Goal: Communication & Community: Answer question/provide support

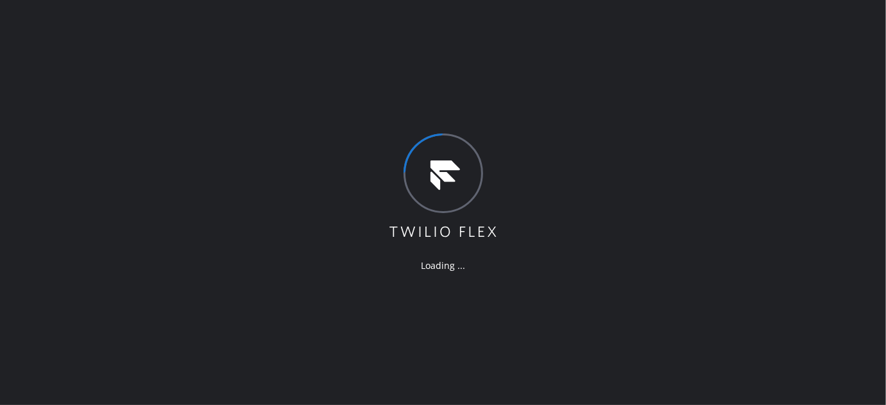
click at [244, 119] on div "Loading ..." at bounding box center [443, 202] width 886 height 405
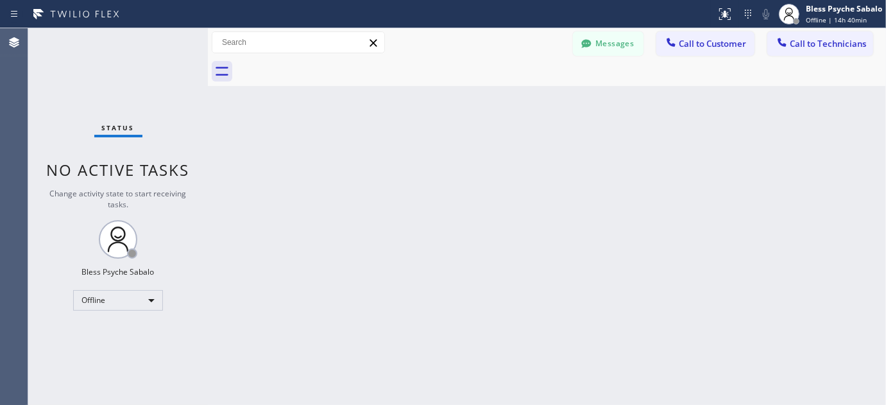
drag, startPoint x: 395, startPoint y: 132, endPoint x: 209, endPoint y: 137, distance: 186.2
click at [395, 132] on div "Back to Dashboard Change Sender ID Customers Technicians Select a contact Outbo…" at bounding box center [547, 216] width 678 height 377
click at [629, 49] on button "Messages" at bounding box center [608, 43] width 71 height 24
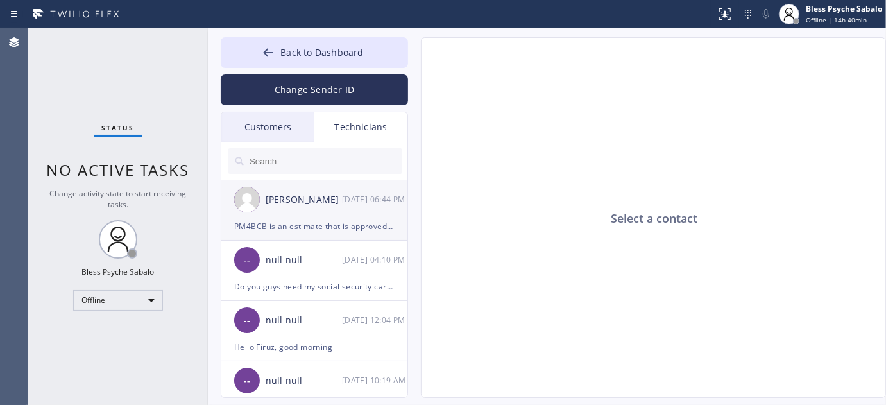
click at [322, 223] on div "PM4BCB is an estimate that is approved, but the customer is waiting on the part…" at bounding box center [314, 226] width 160 height 15
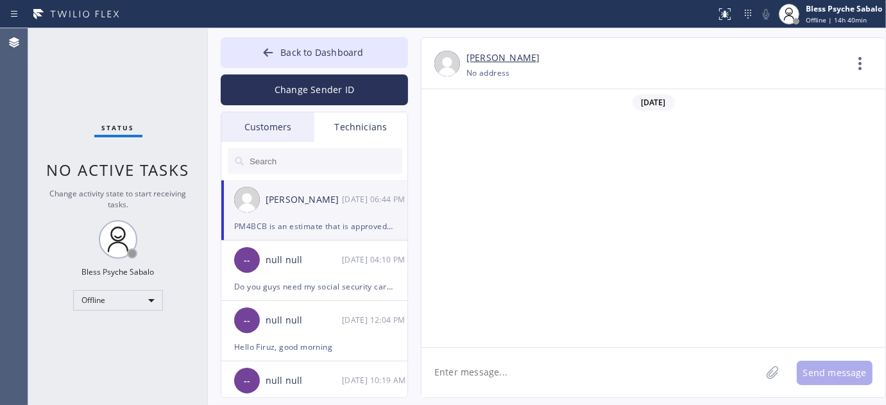
scroll to position [7645, 0]
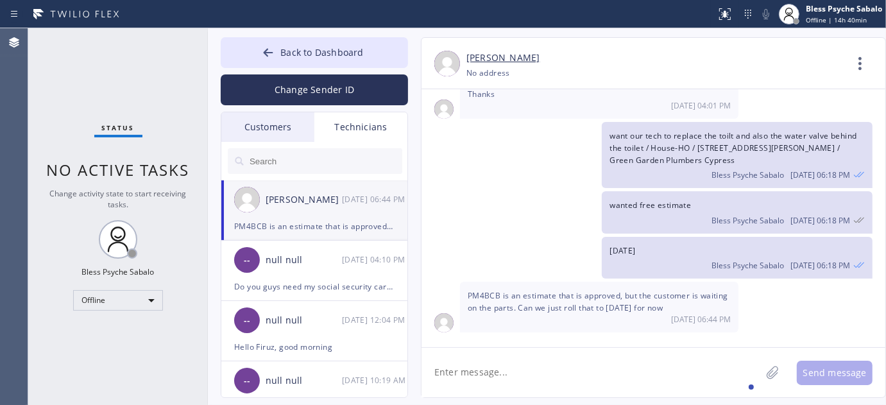
click at [523, 352] on textarea at bounding box center [591, 372] width 339 height 49
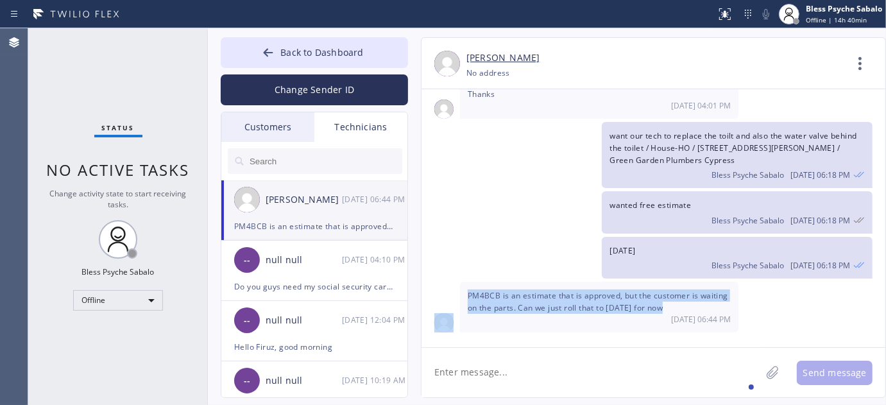
drag, startPoint x: 491, startPoint y: 294, endPoint x: 611, endPoint y: 322, distance: 123.1
click at [607, 316] on div "PM4BCB is an estimate that is approved, but the customer is waiting on the part…" at bounding box center [654, 307] width 464 height 51
click at [623, 341] on div "[DATE] Hello [PERSON_NAME], my name is Red one of the dispatchers here at 5 Sta…" at bounding box center [654, 218] width 464 height 258
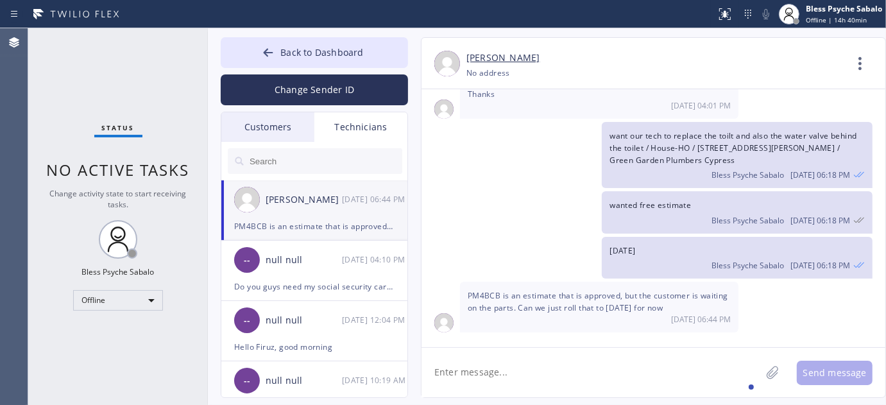
drag, startPoint x: 481, startPoint y: 306, endPoint x: 687, endPoint y: 307, distance: 206.0
click at [687, 307] on div "PM4BCB is an estimate that is approved, but the customer is waiting on the part…" at bounding box center [599, 307] width 279 height 51
click at [645, 352] on textarea at bounding box center [591, 372] width 339 height 49
click at [672, 371] on textarea at bounding box center [591, 372] width 339 height 49
click at [687, 363] on textarea at bounding box center [591, 372] width 339 height 49
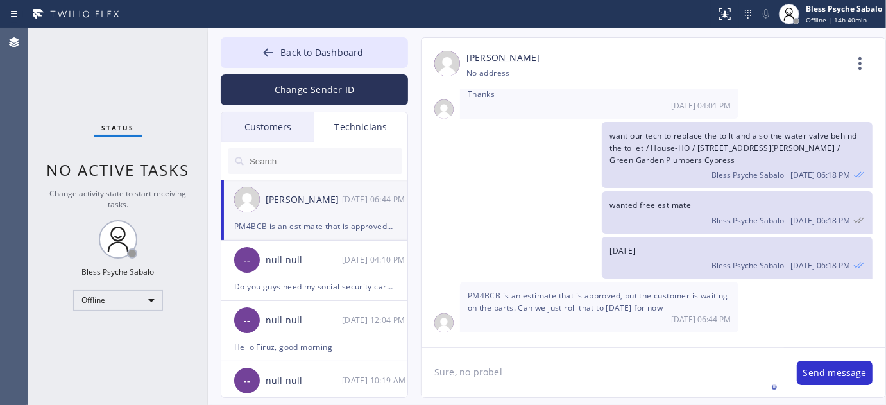
type textarea "Sure, no probelm"
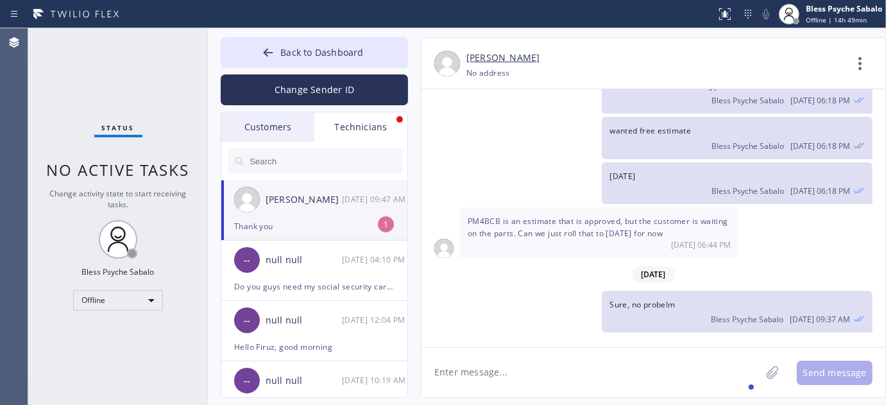
scroll to position [7761, 0]
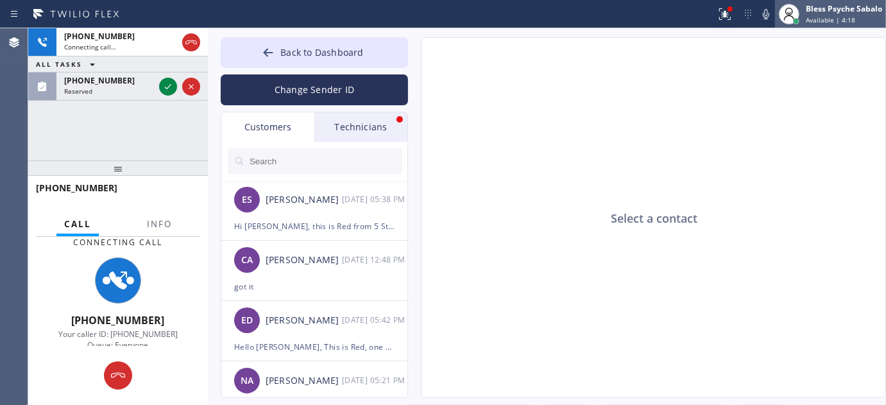
type input "[PHONE_NUMBER]"
click at [547, 126] on div "Select a contact" at bounding box center [654, 218] width 465 height 361
